Goal: Task Accomplishment & Management: Manage account settings

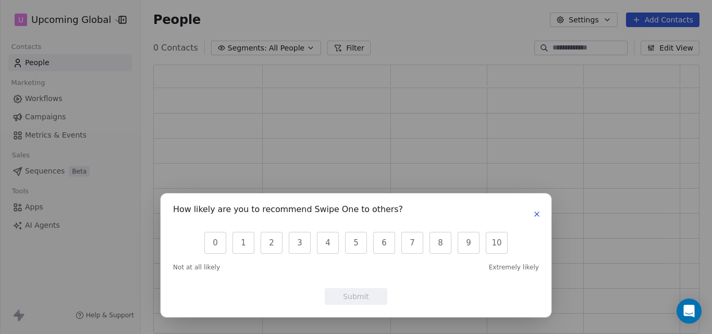
scroll to position [261, 538]
click at [537, 213] on icon "button" at bounding box center [536, 214] width 8 height 8
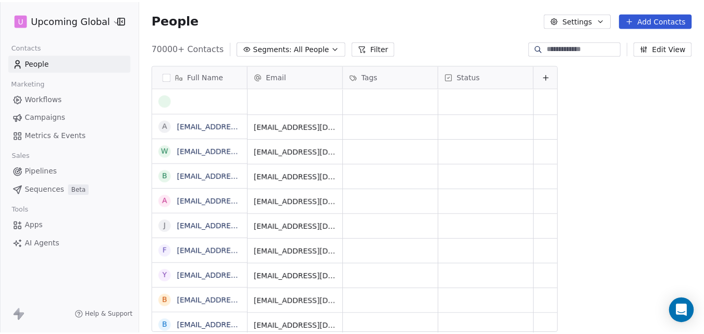
scroll to position [286, 563]
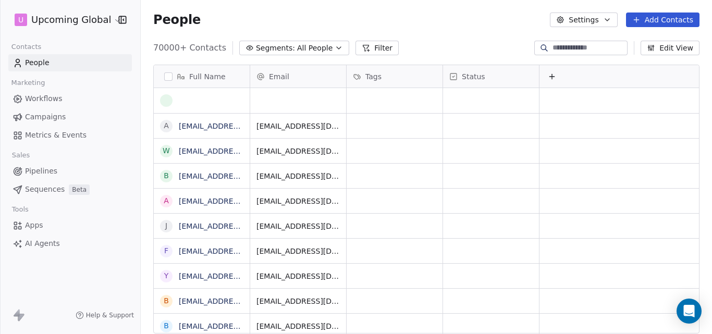
click at [650, 19] on button "Add Contacts" at bounding box center [662, 20] width 73 height 15
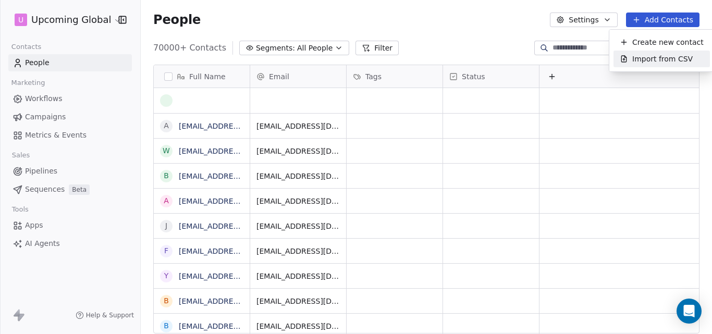
click at [654, 60] on span "Import from CSV" at bounding box center [662, 59] width 60 height 11
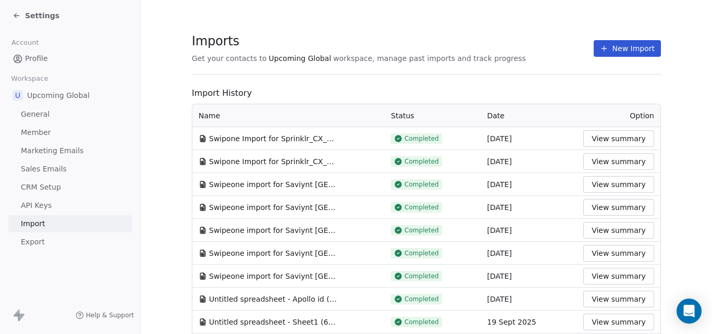
click at [607, 47] on button "New Import" at bounding box center [626, 48] width 67 height 17
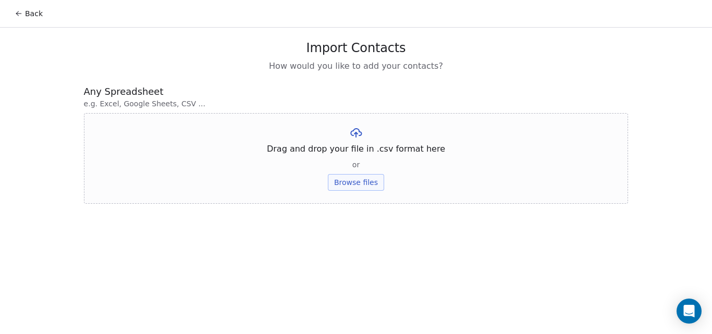
click at [364, 179] on button "Browse files" at bounding box center [356, 182] width 56 height 17
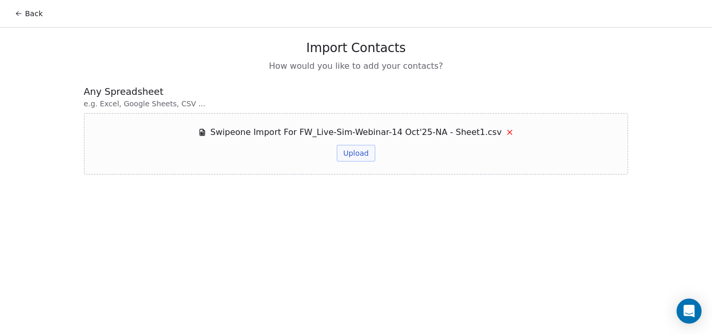
click at [362, 155] on button "Upload" at bounding box center [356, 153] width 38 height 17
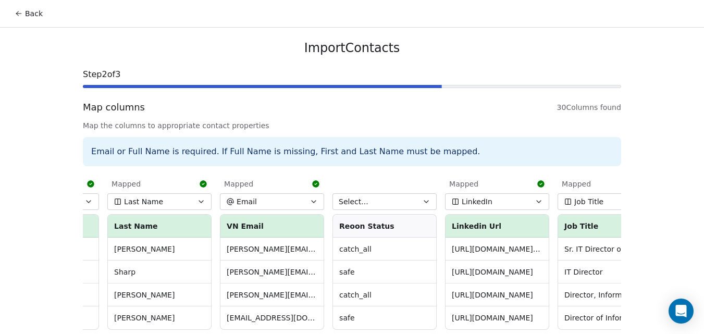
scroll to position [0, 314]
click at [424, 201] on icon "button" at bounding box center [426, 202] width 4 height 2
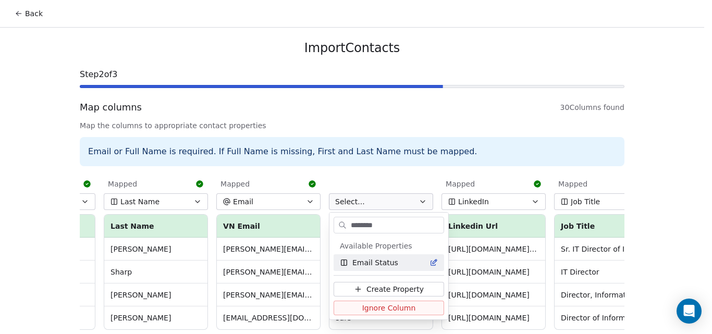
type input "********"
click at [407, 264] on div "Email Status" at bounding box center [389, 262] width 98 height 10
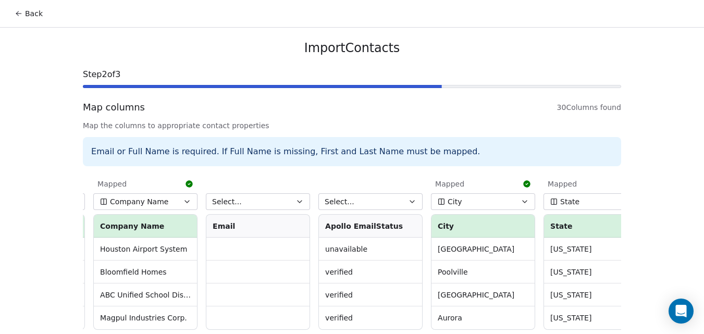
scroll to position [0, 1566]
click at [407, 203] on icon "button" at bounding box center [411, 201] width 8 height 8
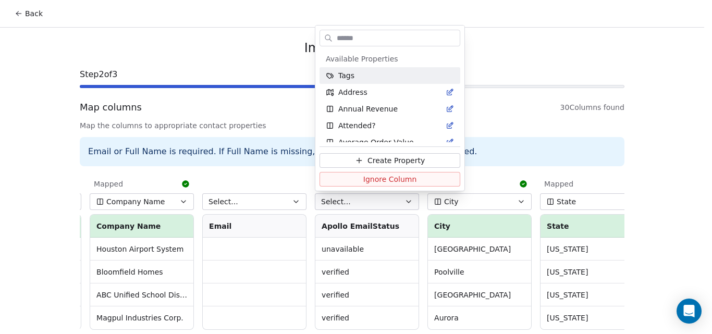
click at [477, 176] on html "Back Import Contacts Step 2 of 3 Map columns 30 Columns found Map the columns t…" at bounding box center [356, 187] width 712 height 374
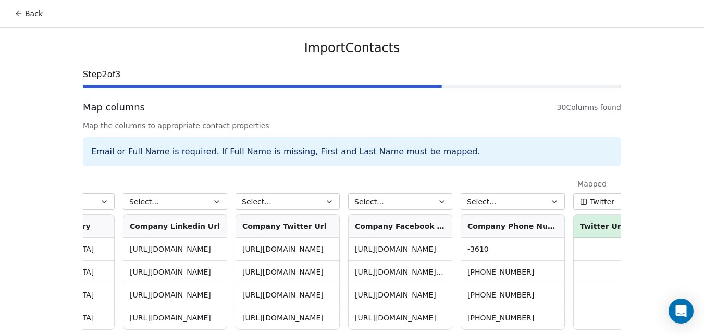
scroll to position [0, 2661]
click at [518, 204] on button "Select..." at bounding box center [512, 201] width 104 height 17
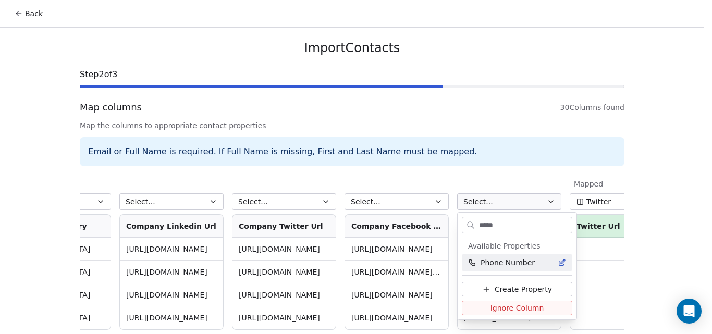
type input "*****"
click at [527, 266] on span "Phone Number" at bounding box center [507, 262] width 54 height 10
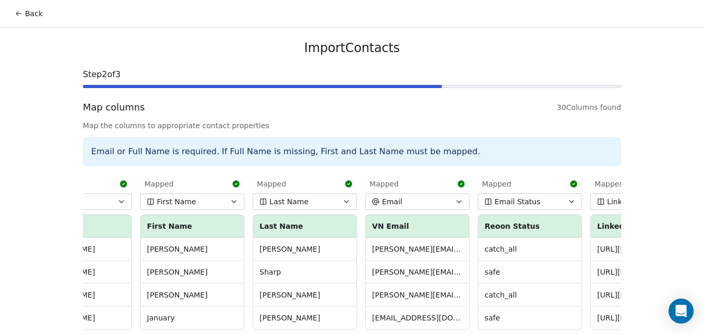
scroll to position [0, 0]
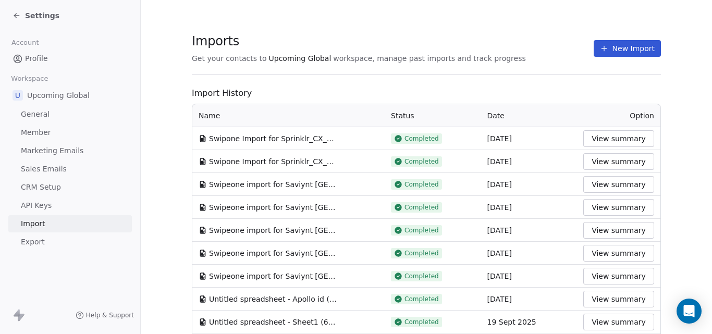
click at [616, 47] on button "New Import" at bounding box center [626, 48] width 67 height 17
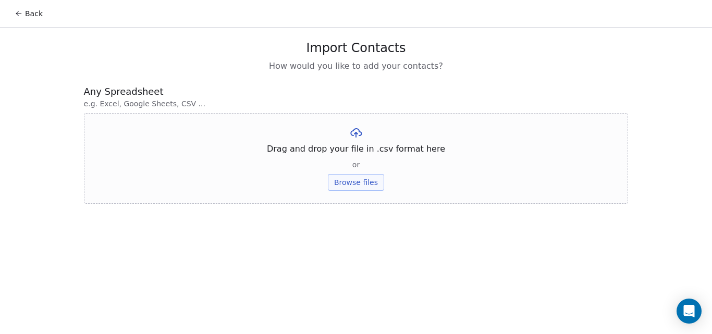
click at [353, 182] on button "Browse files" at bounding box center [356, 182] width 56 height 17
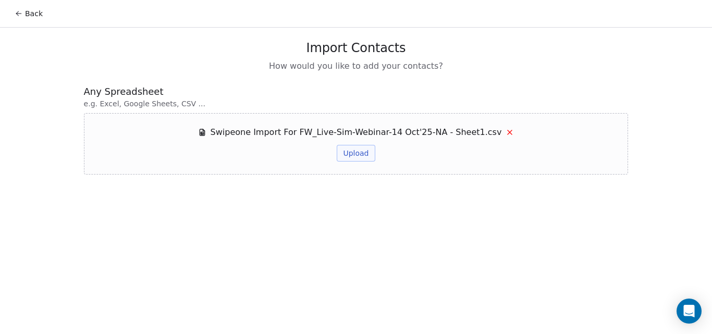
click at [351, 155] on button "Upload" at bounding box center [356, 153] width 38 height 17
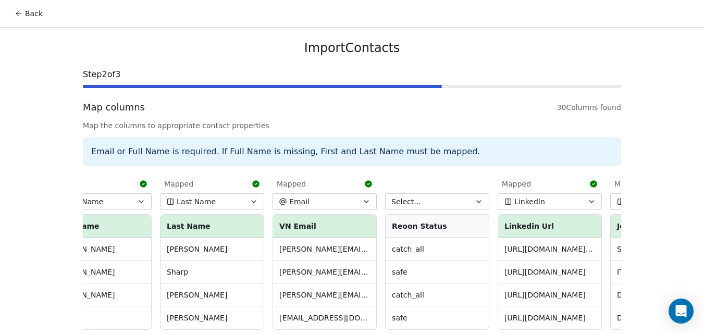
scroll to position [0, 261]
click at [462, 203] on button "Select..." at bounding box center [436, 201] width 104 height 17
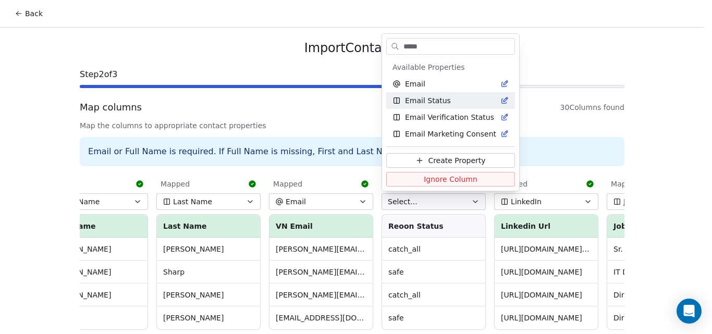
type input "*****"
click at [437, 100] on span "Email Status" at bounding box center [428, 100] width 46 height 10
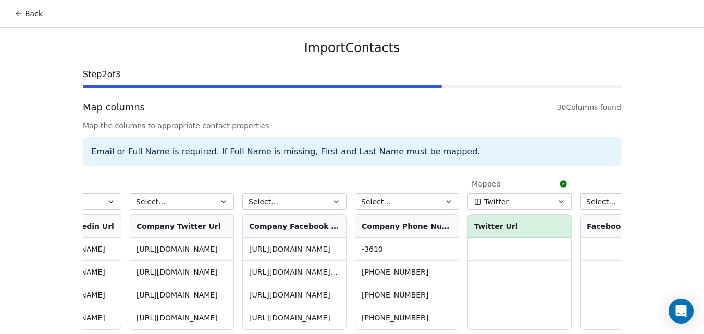
scroll to position [0, 2767]
click at [426, 195] on button "Select..." at bounding box center [406, 201] width 104 height 17
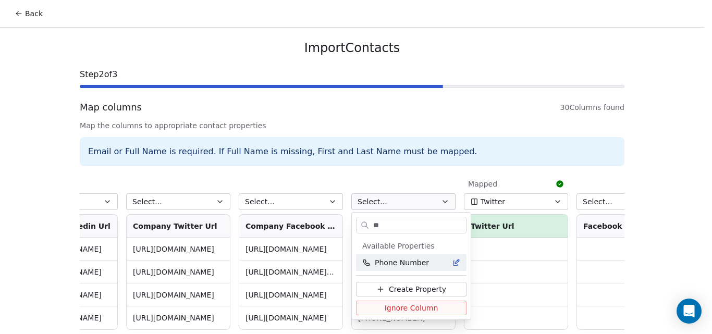
type input "**"
click at [424, 259] on span "Phone Number" at bounding box center [402, 262] width 54 height 10
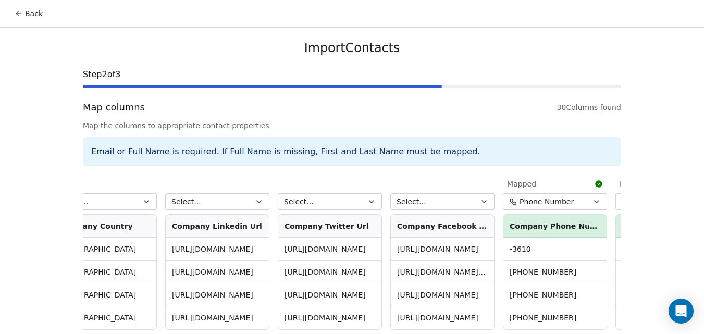
scroll to position [47, 0]
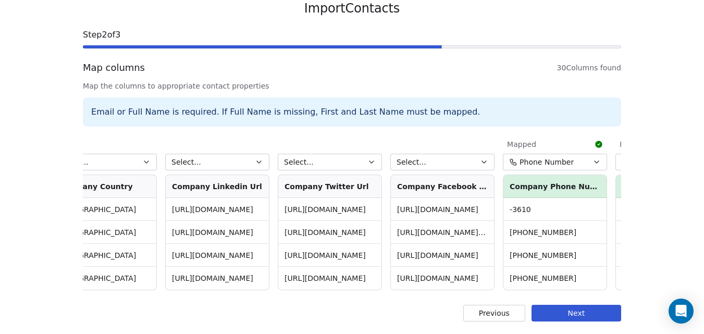
click at [578, 314] on button "Next" at bounding box center [576, 313] width 90 height 17
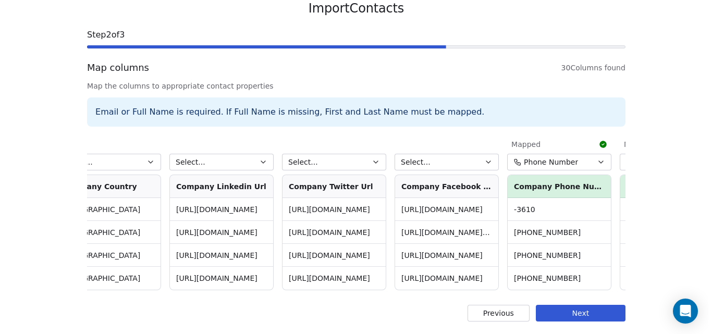
scroll to position [0, 0]
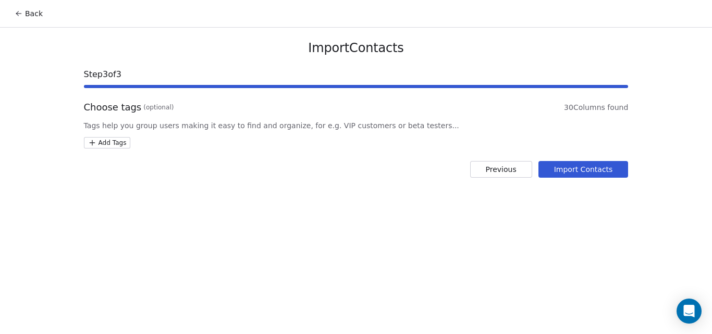
click at [590, 170] on button "Import Contacts" at bounding box center [583, 169] width 90 height 17
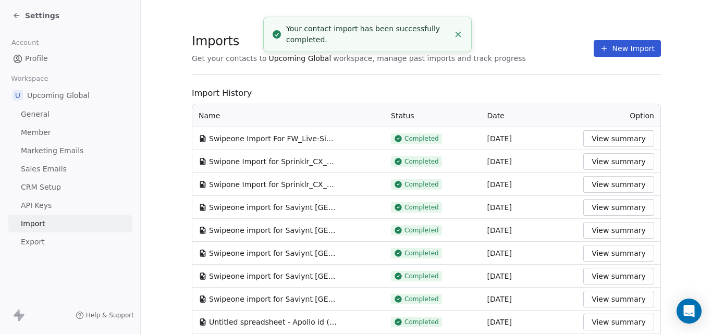
click at [46, 14] on span "Settings" at bounding box center [42, 15] width 34 height 10
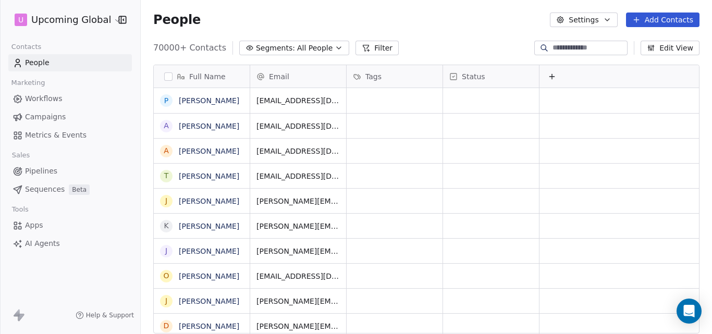
scroll to position [286, 563]
click at [362, 46] on icon at bounding box center [366, 48] width 8 height 8
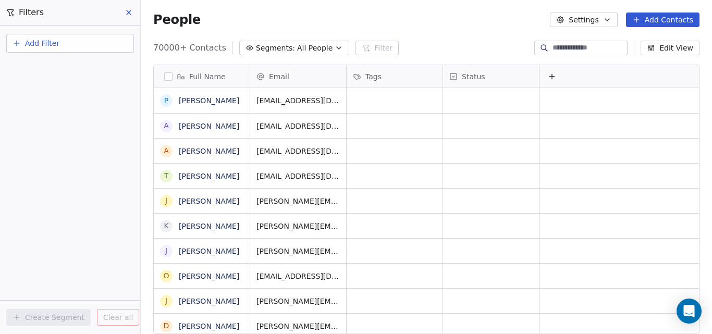
click at [33, 43] on span "Add Filter" at bounding box center [42, 43] width 34 height 11
click at [40, 67] on span "Contact properties" at bounding box center [51, 68] width 68 height 11
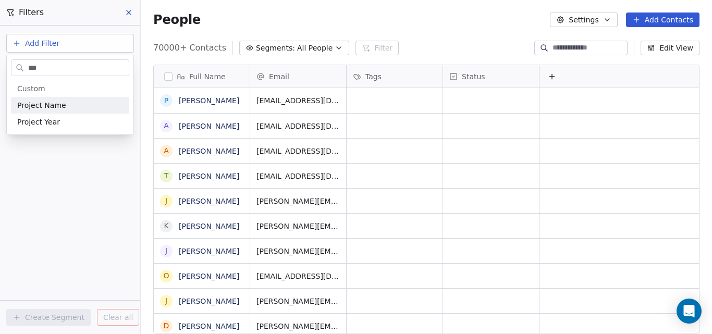
type input "***"
click at [41, 107] on span "Project Name" at bounding box center [41, 105] width 49 height 10
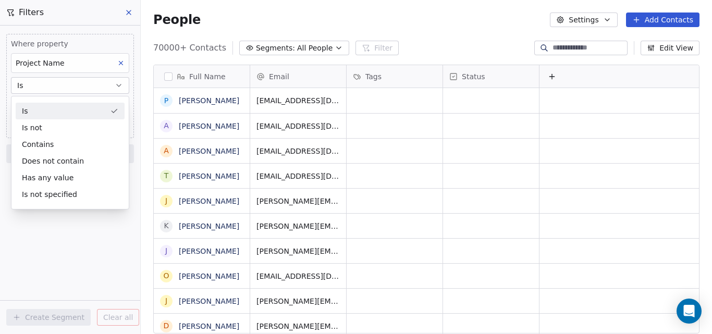
click at [41, 105] on div "Is" at bounding box center [70, 111] width 109 height 17
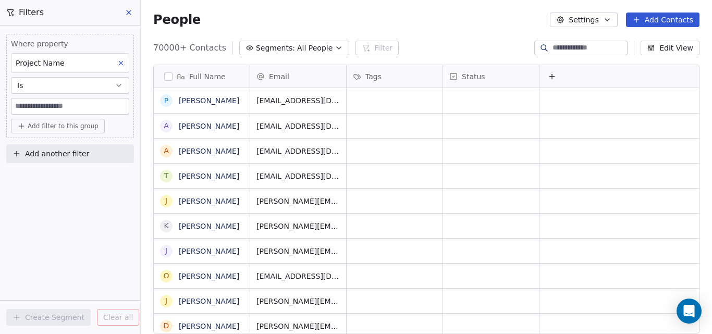
click at [41, 105] on input at bounding box center [69, 106] width 117 height 16
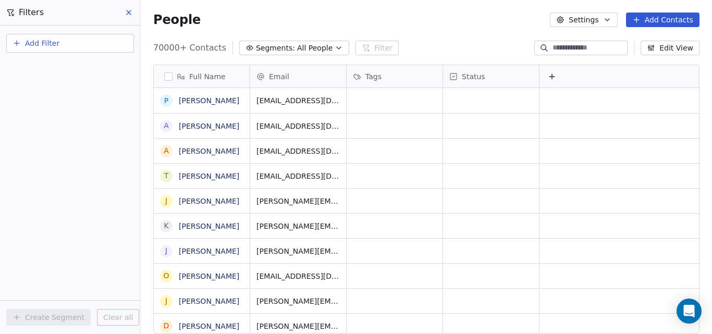
click at [107, 46] on button "Add Filter" at bounding box center [70, 43] width 128 height 19
click at [99, 69] on div "Contact properties" at bounding box center [70, 68] width 106 height 11
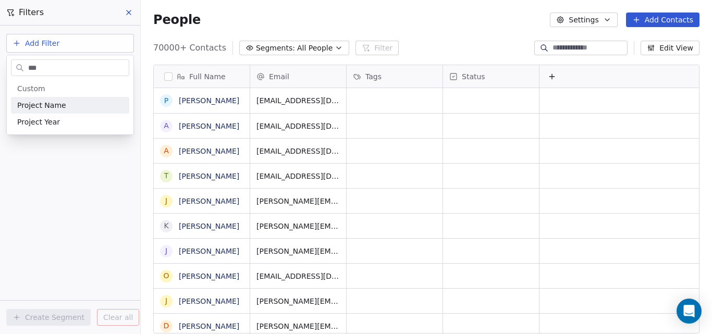
type input "***"
click at [96, 101] on div "Project Name" at bounding box center [70, 105] width 106 height 10
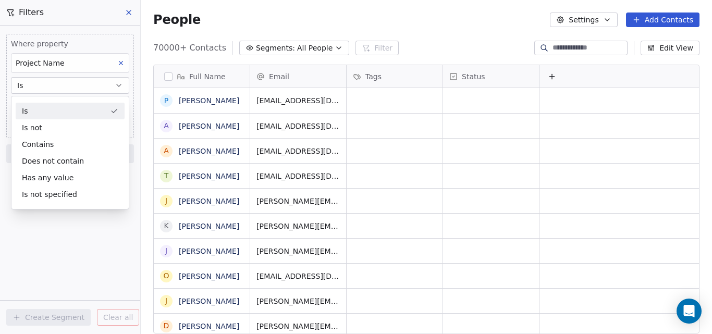
click at [89, 105] on div "Is" at bounding box center [70, 111] width 109 height 17
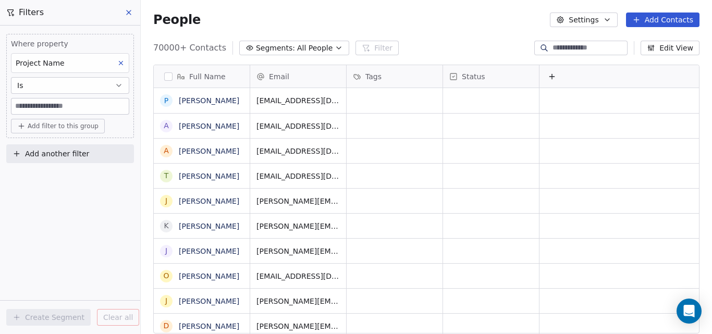
click at [89, 105] on input at bounding box center [69, 106] width 117 height 16
paste input "**********"
type input "**********"
click at [80, 128] on span "Add filter to this group" at bounding box center [63, 126] width 71 height 8
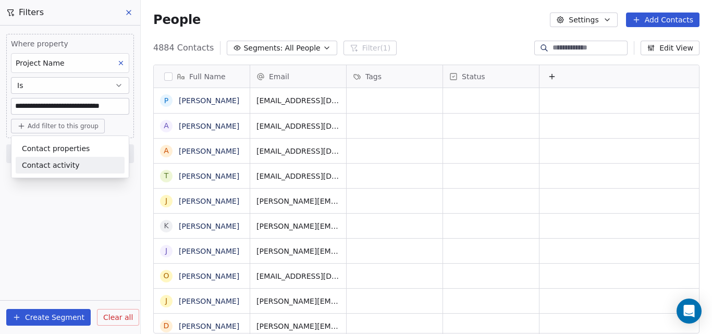
scroll to position [286, 563]
click at [57, 318] on html "**********" at bounding box center [356, 167] width 712 height 334
click at [38, 319] on button "Create Segment" at bounding box center [48, 317] width 84 height 17
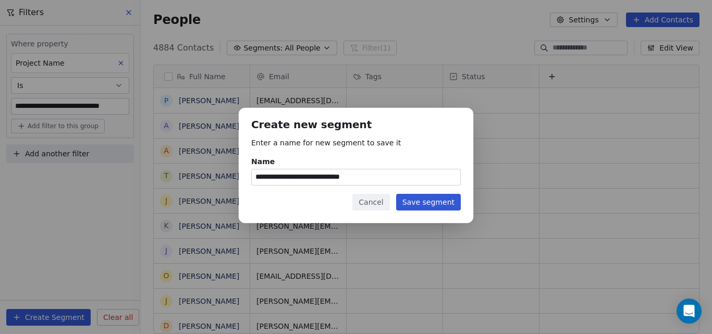
type input "**********"
click at [423, 204] on button "Save segment" at bounding box center [428, 202] width 65 height 17
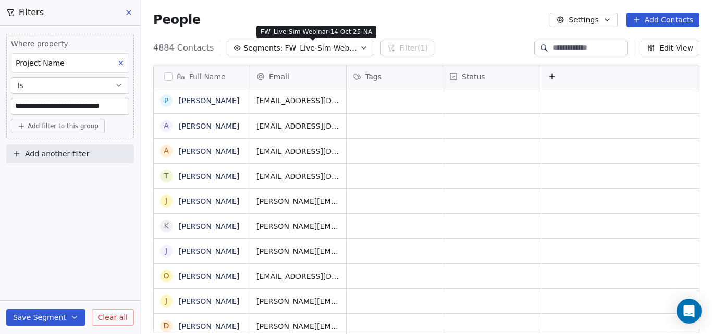
click at [350, 49] on button "Segments: FW_Live-Sim-Webinar-14 Oct'25-NA" at bounding box center [300, 48] width 147 height 15
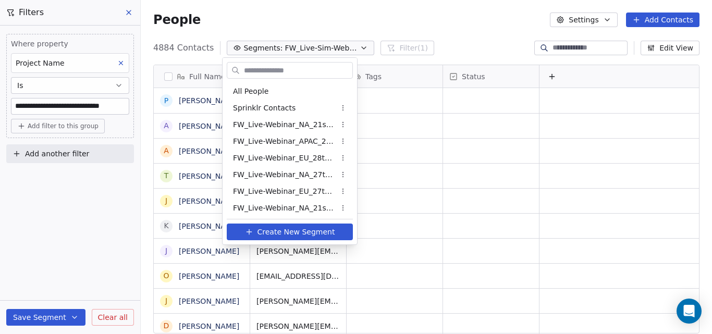
scroll to position [302, 0]
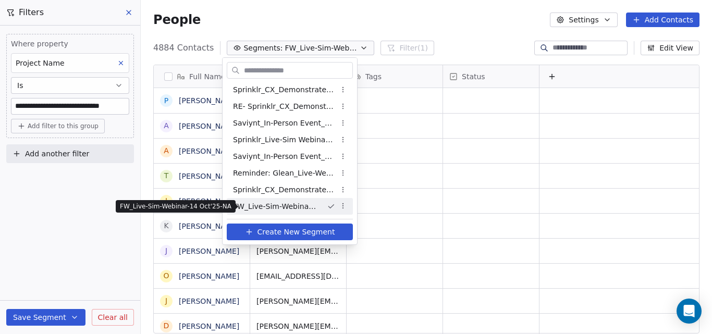
click at [299, 205] on span "FW_Live-Sim-Webinar-14 Oct'25-NA" at bounding box center [275, 206] width 85 height 11
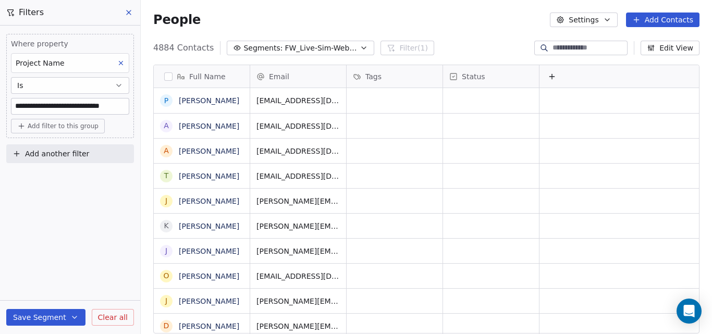
click at [252, 16] on div "People Settings Add Contacts" at bounding box center [426, 20] width 546 height 15
click at [359, 47] on icon "button" at bounding box center [363, 48] width 8 height 8
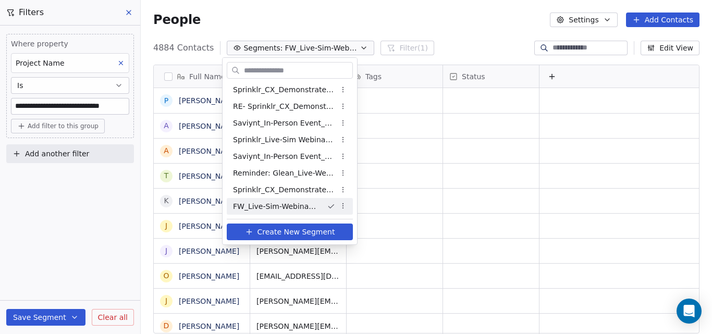
click at [349, 21] on html "**********" at bounding box center [356, 167] width 712 height 334
